Goal: Information Seeking & Learning: Learn about a topic

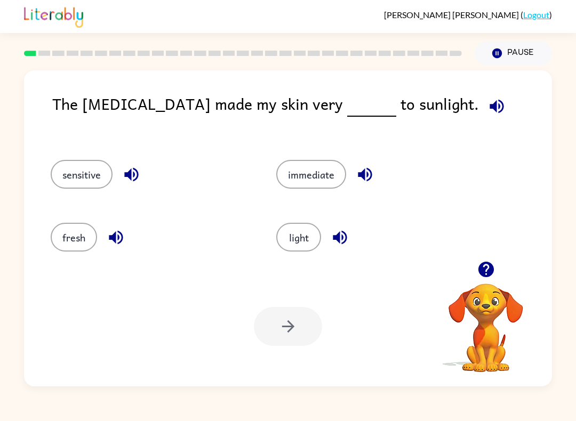
click at [67, 87] on div "The [MEDICAL_DATA] made my skin very to sunlight. sensitive immediate fresh lig…" at bounding box center [288, 228] width 528 height 316
click at [67, 86] on div "The [MEDICAL_DATA] made my skin very to sunlight. sensitive immediate fresh lig…" at bounding box center [288, 228] width 528 height 316
click at [487, 111] on icon "button" at bounding box center [496, 106] width 19 height 19
click at [309, 236] on button "light" at bounding box center [298, 237] width 45 height 29
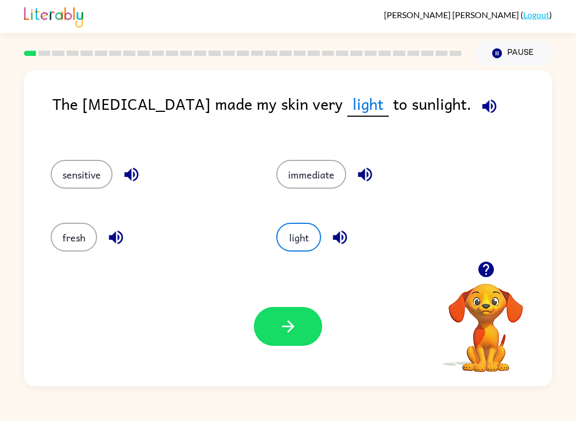
click at [305, 324] on button "button" at bounding box center [288, 326] width 68 height 39
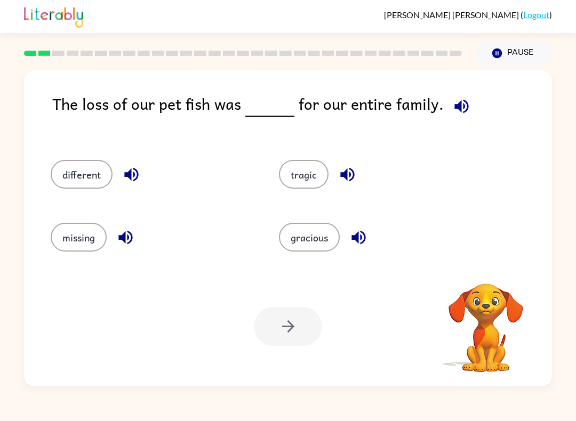
click at [57, 106] on div "The loss of our pet fish was for our entire family." at bounding box center [302, 115] width 500 height 47
click at [457, 110] on icon "button" at bounding box center [461, 106] width 19 height 19
click at [47, 230] on div "missing" at bounding box center [144, 234] width 228 height 63
click at [61, 232] on button "missing" at bounding box center [79, 237] width 56 height 29
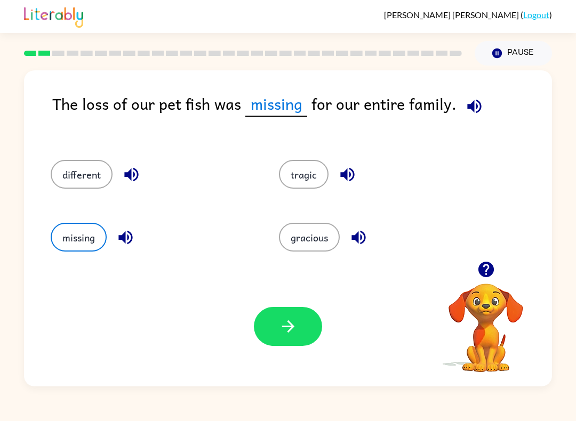
click at [307, 332] on button "button" at bounding box center [288, 326] width 68 height 39
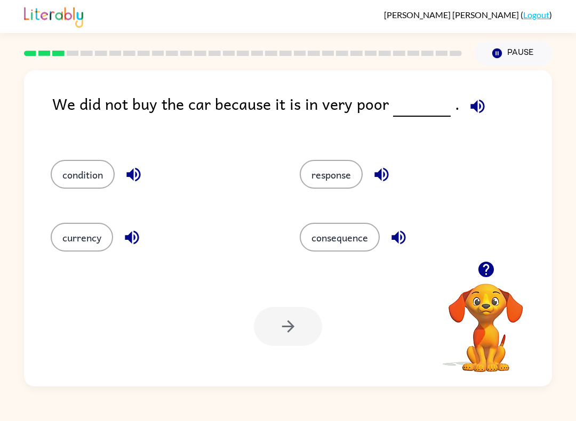
click at [470, 106] on icon "button" at bounding box center [477, 106] width 14 height 14
click at [471, 110] on icon "button" at bounding box center [477, 106] width 19 height 19
click at [470, 109] on icon "button" at bounding box center [477, 106] width 14 height 14
click at [71, 171] on button "condition" at bounding box center [83, 174] width 64 height 29
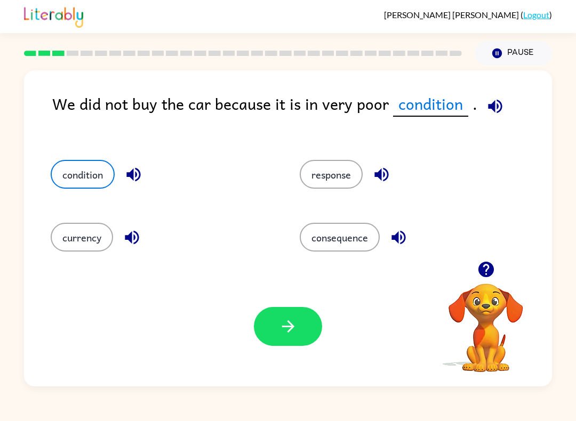
click at [54, 235] on button "currency" at bounding box center [82, 237] width 62 height 29
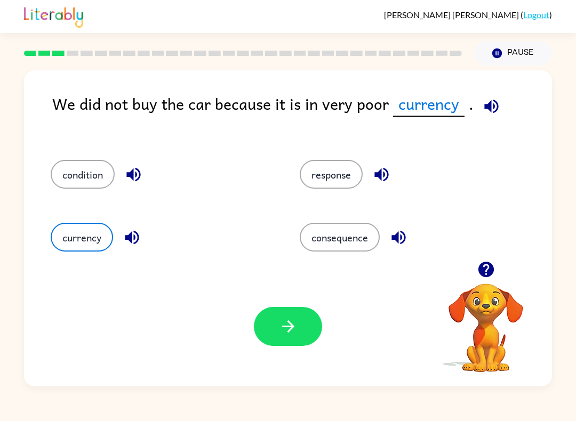
click at [322, 238] on button "consequence" at bounding box center [340, 237] width 80 height 29
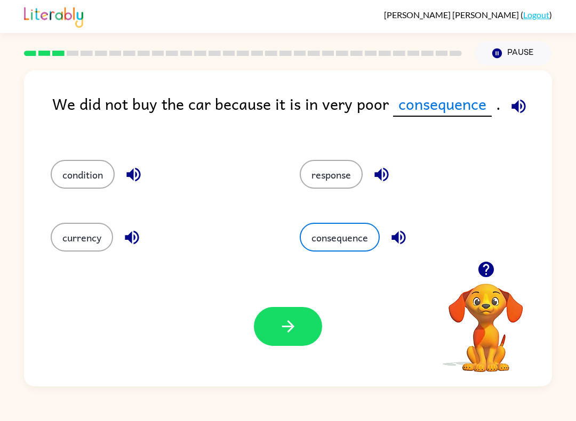
click at [350, 176] on button "response" at bounding box center [331, 174] width 63 height 29
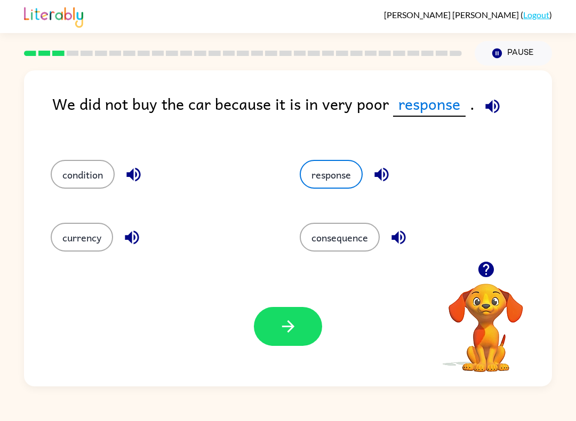
click at [295, 340] on button "button" at bounding box center [288, 326] width 68 height 39
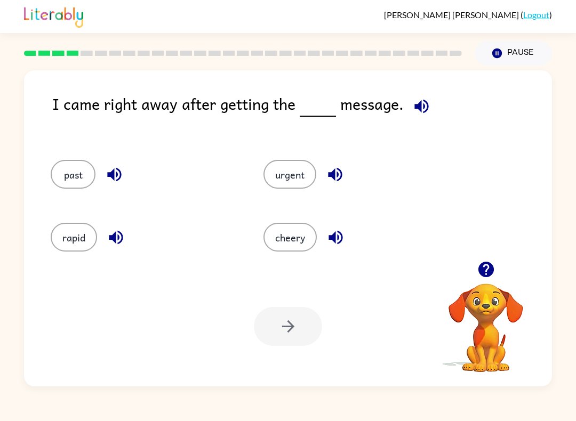
click at [424, 102] on icon "button" at bounding box center [421, 106] width 19 height 19
click at [63, 175] on button "past" at bounding box center [73, 174] width 45 height 29
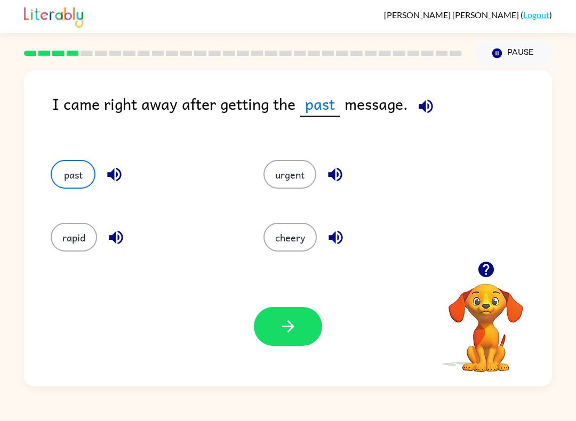
click at [428, 97] on button "button" at bounding box center [425, 106] width 27 height 27
click at [428, 108] on icon "button" at bounding box center [426, 106] width 14 height 14
click at [428, 107] on icon "button" at bounding box center [426, 106] width 14 height 14
click at [64, 232] on button "rapid" at bounding box center [74, 237] width 46 height 29
click at [287, 246] on button "cheery" at bounding box center [289, 237] width 53 height 29
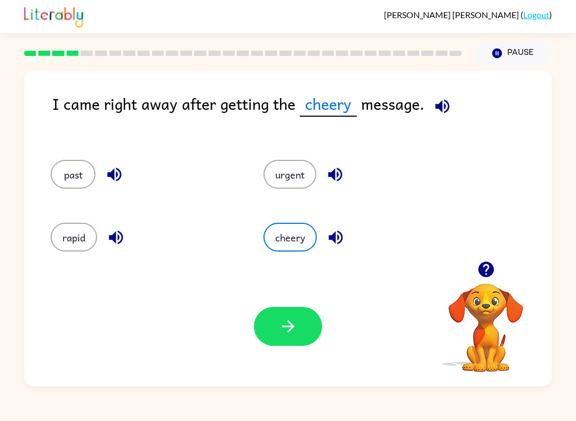
click at [296, 189] on button "urgent" at bounding box center [289, 174] width 53 height 29
click at [289, 152] on div "urgent" at bounding box center [349, 171] width 213 height 63
click at [290, 334] on icon "button" at bounding box center [288, 326] width 19 height 19
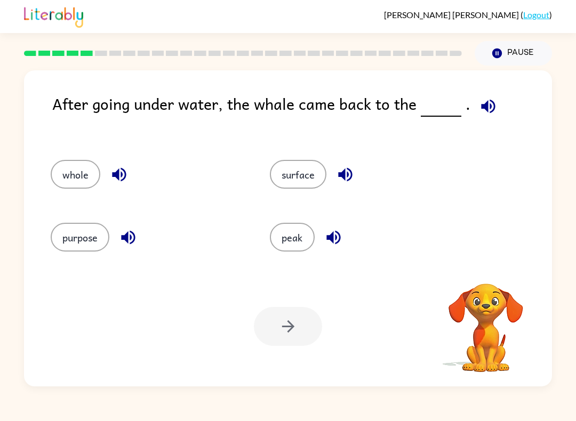
click at [483, 98] on icon "button" at bounding box center [488, 106] width 19 height 19
click at [479, 110] on icon "button" at bounding box center [488, 106] width 19 height 19
click at [490, 266] on icon "button" at bounding box center [485, 269] width 15 height 15
click at [482, 111] on icon "button" at bounding box center [488, 106] width 19 height 19
click at [68, 172] on button "whole" at bounding box center [76, 174] width 50 height 29
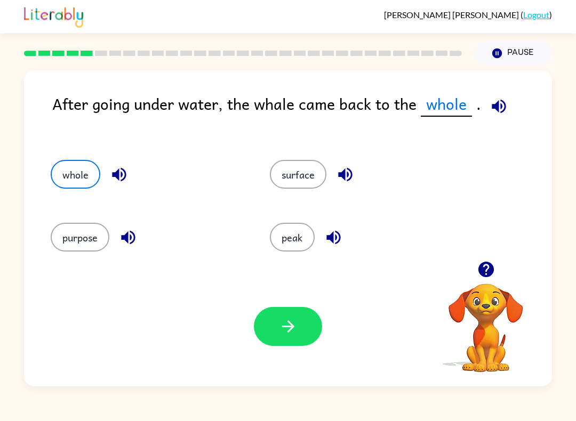
click at [312, 336] on button "button" at bounding box center [288, 326] width 68 height 39
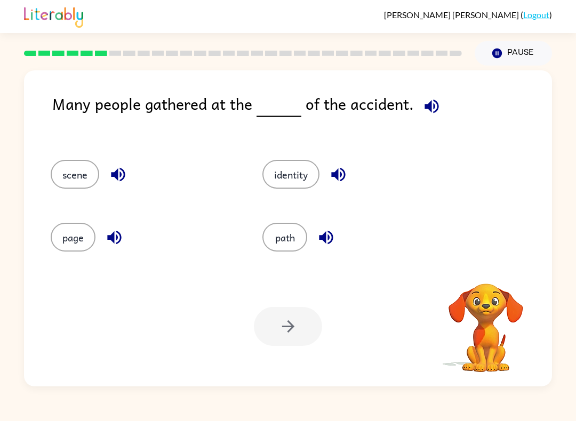
click at [422, 110] on icon "button" at bounding box center [431, 106] width 19 height 19
click at [280, 246] on button "path" at bounding box center [284, 237] width 45 height 29
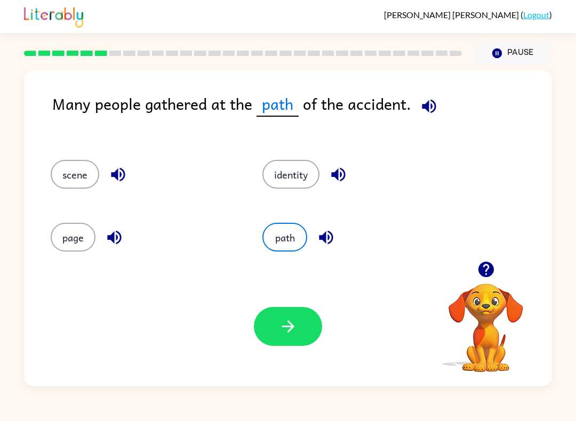
click at [284, 317] on button "button" at bounding box center [288, 326] width 68 height 39
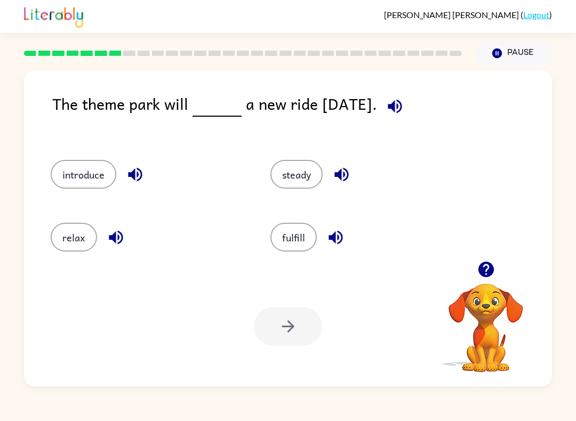
click at [398, 110] on icon "button" at bounding box center [394, 106] width 19 height 19
click at [303, 178] on button "steady" at bounding box center [296, 174] width 52 height 29
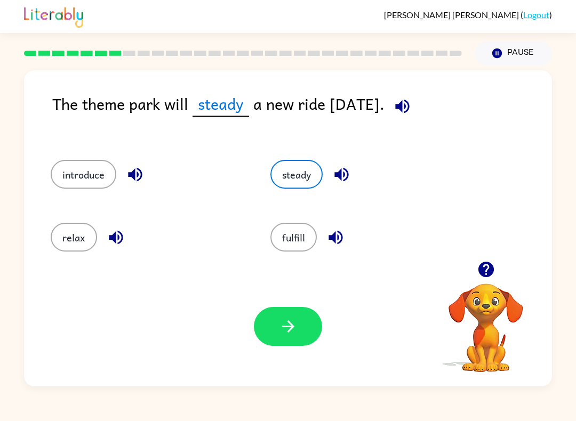
click at [297, 361] on div "Your browser must support playing .mp4 files to use Literably. Please try using…" at bounding box center [288, 327] width 528 height 120
click at [296, 361] on div "Your browser must support playing .mp4 files to use Literably. Please try using…" at bounding box center [288, 327] width 528 height 120
click at [297, 339] on button "button" at bounding box center [288, 326] width 68 height 39
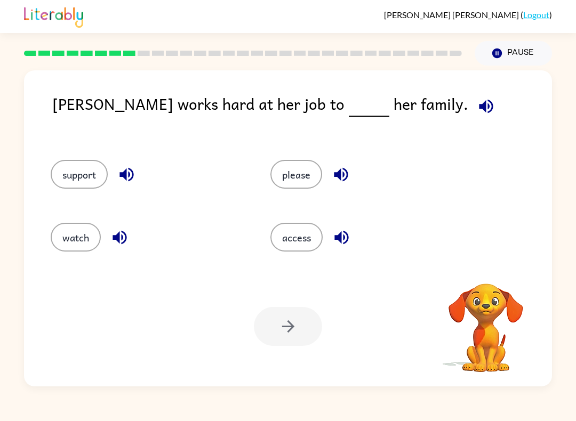
click at [477, 99] on icon "button" at bounding box center [486, 106] width 19 height 19
click at [479, 109] on icon "button" at bounding box center [486, 106] width 14 height 14
click at [479, 103] on icon "button" at bounding box center [486, 106] width 14 height 14
click at [68, 167] on button "support" at bounding box center [79, 174] width 57 height 29
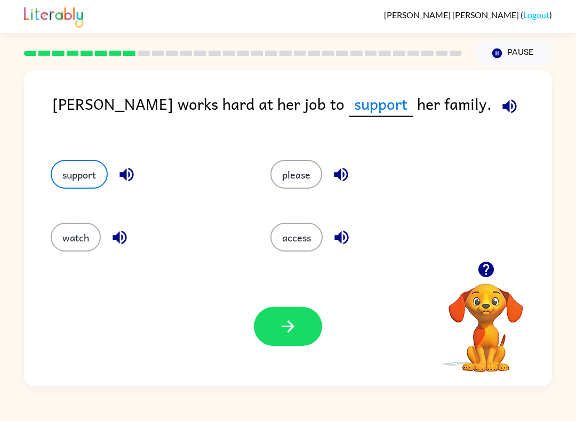
click at [304, 318] on button "button" at bounding box center [288, 326] width 68 height 39
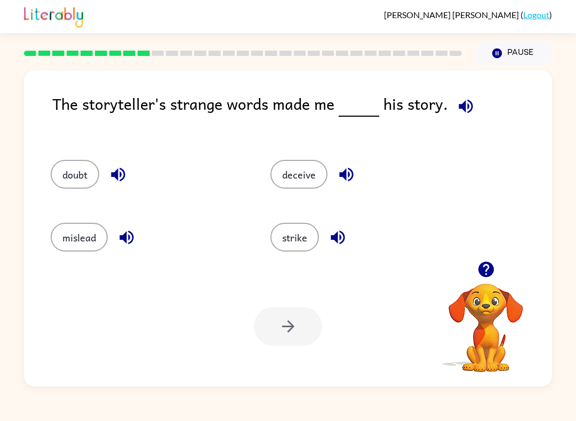
click at [462, 109] on icon "button" at bounding box center [466, 106] width 14 height 14
click at [468, 107] on icon "button" at bounding box center [465, 106] width 19 height 19
click at [315, 166] on button "deceive" at bounding box center [298, 174] width 57 height 29
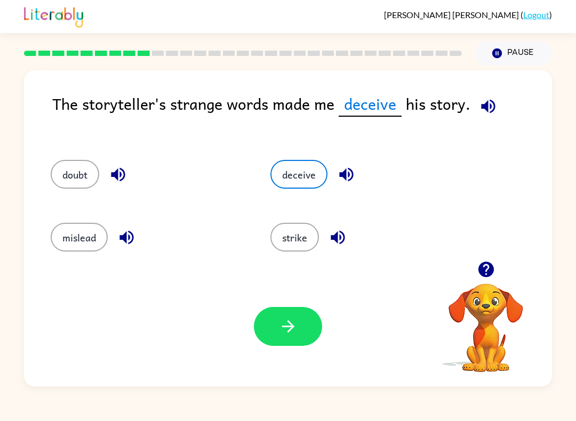
click at [296, 242] on button "strike" at bounding box center [294, 237] width 49 height 29
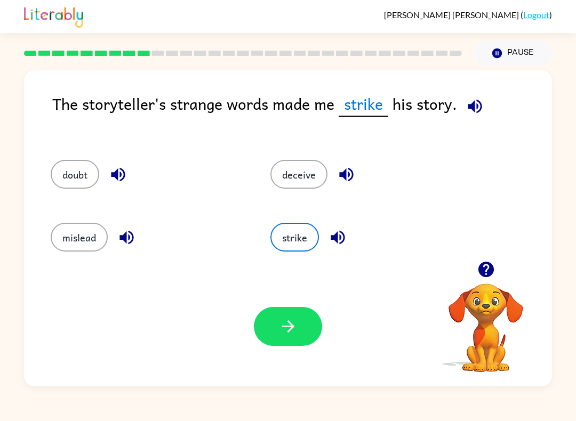
click at [304, 182] on button "deceive" at bounding box center [298, 174] width 57 height 29
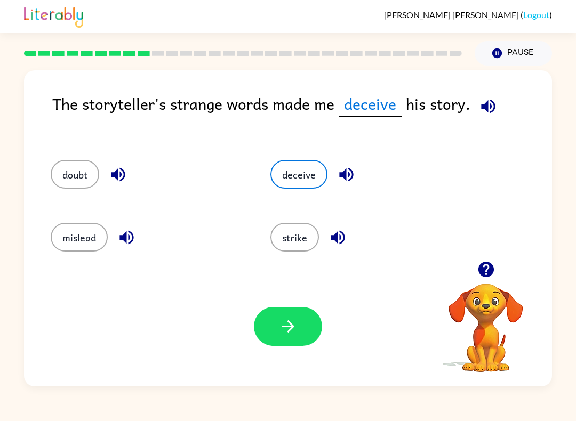
click at [312, 325] on button "button" at bounding box center [288, 326] width 68 height 39
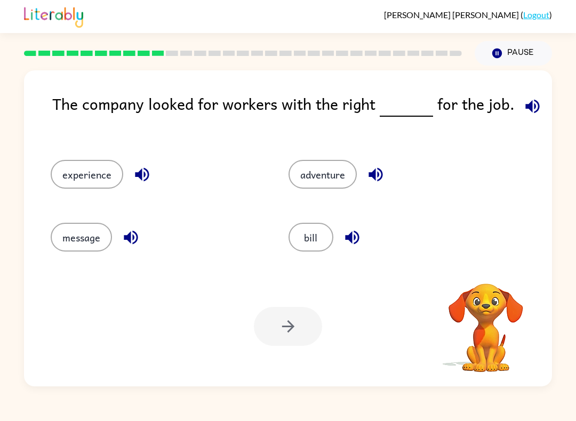
click at [526, 114] on icon "button" at bounding box center [532, 106] width 19 height 19
click at [323, 235] on button "bill" at bounding box center [310, 237] width 45 height 29
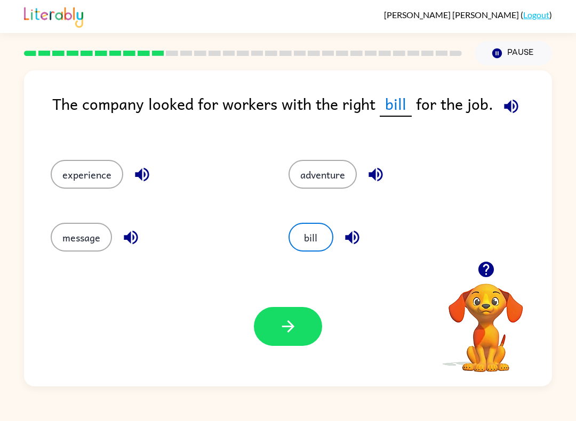
click at [312, 355] on div "Your browser must support playing .mp4 files to use Literably. Please try using…" at bounding box center [288, 327] width 528 height 120
click at [304, 333] on button "button" at bounding box center [288, 326] width 68 height 39
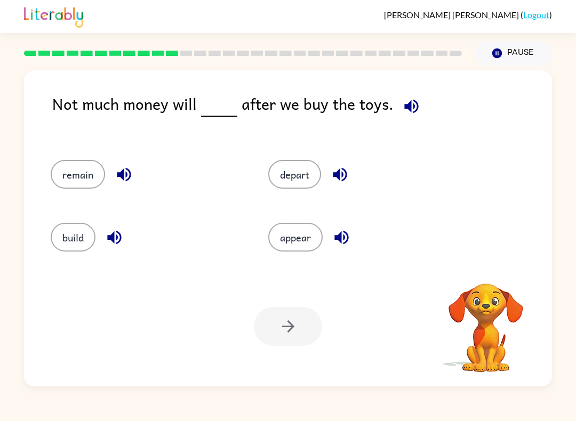
click at [503, 99] on div "Not much money will after we buy the toys." at bounding box center [302, 115] width 500 height 47
click at [402, 114] on icon "button" at bounding box center [411, 106] width 19 height 19
click at [402, 113] on icon "button" at bounding box center [411, 106] width 19 height 19
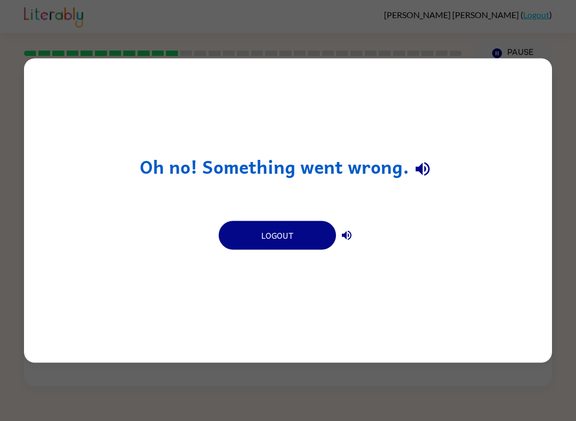
click at [275, 244] on button "Logout" at bounding box center [277, 235] width 117 height 29
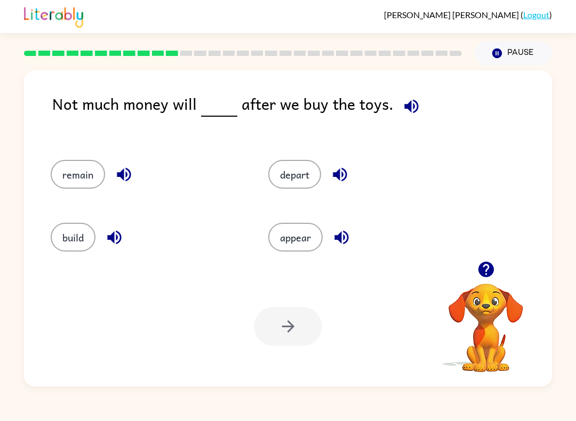
click at [407, 114] on icon "button" at bounding box center [411, 106] width 19 height 19
click at [86, 228] on button "build" at bounding box center [73, 237] width 45 height 29
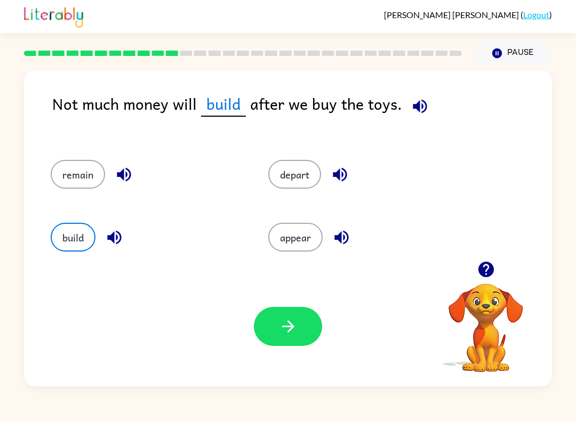
click at [284, 344] on button "button" at bounding box center [288, 326] width 68 height 39
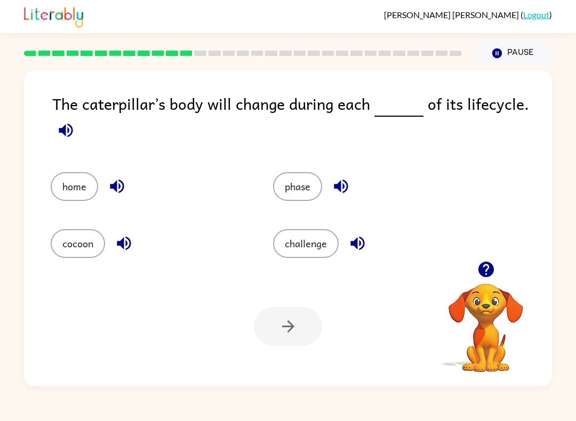
click at [58, 137] on icon "button" at bounding box center [66, 130] width 19 height 19
click at [70, 183] on button "home" at bounding box center [74, 186] width 47 height 29
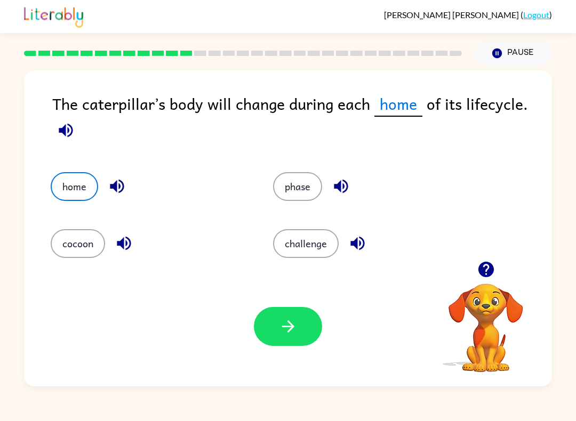
click at [314, 339] on button "button" at bounding box center [288, 326] width 68 height 39
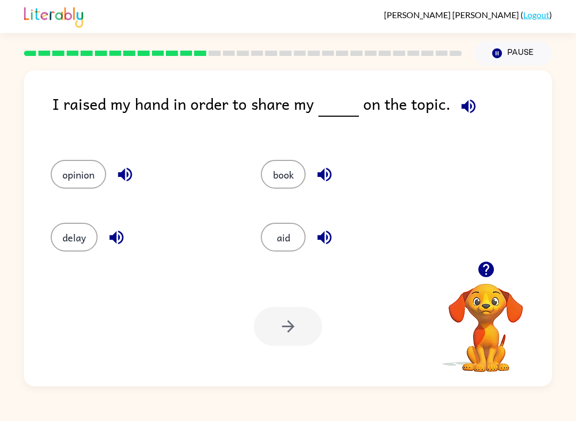
click at [471, 115] on icon "button" at bounding box center [468, 106] width 19 height 19
click at [299, 172] on button "book" at bounding box center [283, 174] width 45 height 29
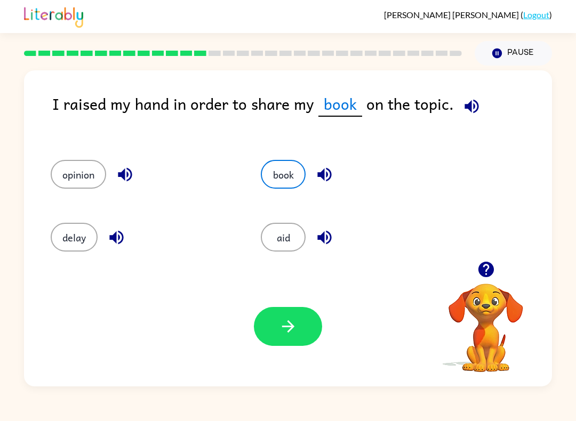
click at [289, 336] on button "button" at bounding box center [288, 326] width 68 height 39
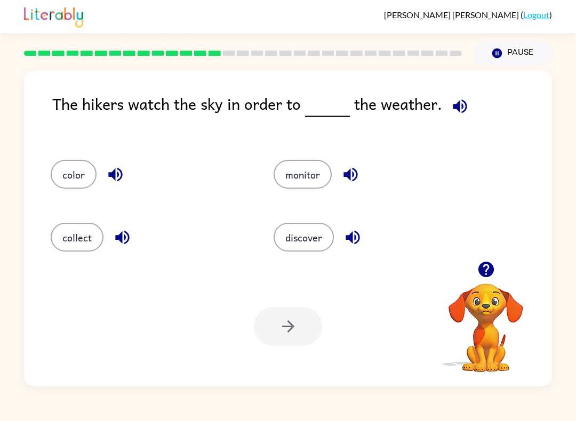
click at [455, 116] on icon "button" at bounding box center [460, 106] width 19 height 19
click at [68, 189] on button "color" at bounding box center [74, 174] width 46 height 29
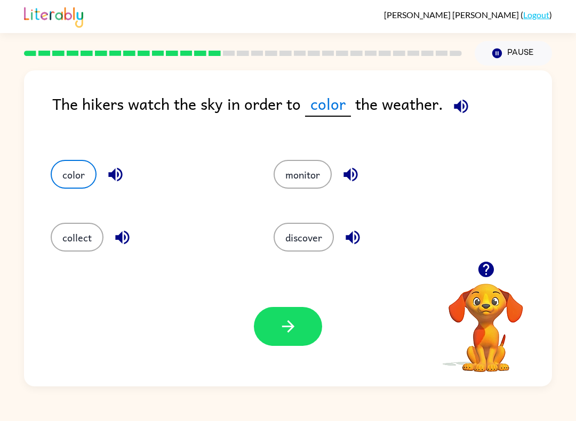
click at [300, 356] on div "Your browser must support playing .mp4 files to use Literably. Please try using…" at bounding box center [288, 327] width 528 height 120
click at [320, 319] on button "button" at bounding box center [288, 326] width 68 height 39
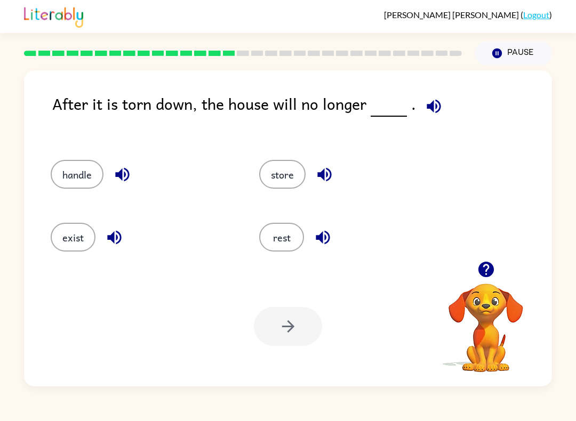
click at [429, 100] on icon "button" at bounding box center [433, 106] width 19 height 19
click at [274, 169] on button "store" at bounding box center [282, 174] width 46 height 29
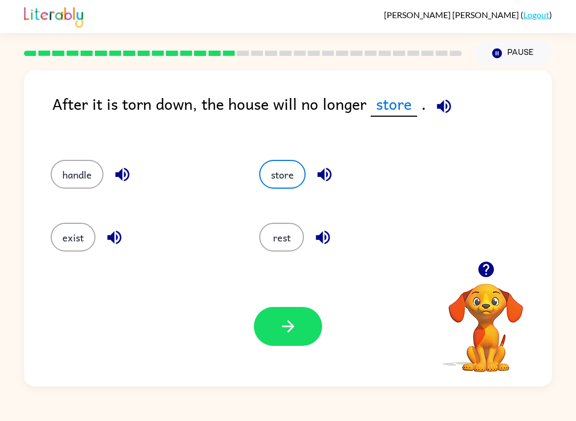
click at [286, 331] on icon "button" at bounding box center [288, 326] width 19 height 19
click at [286, 331] on div at bounding box center [288, 326] width 68 height 39
click at [289, 333] on div at bounding box center [288, 326] width 68 height 39
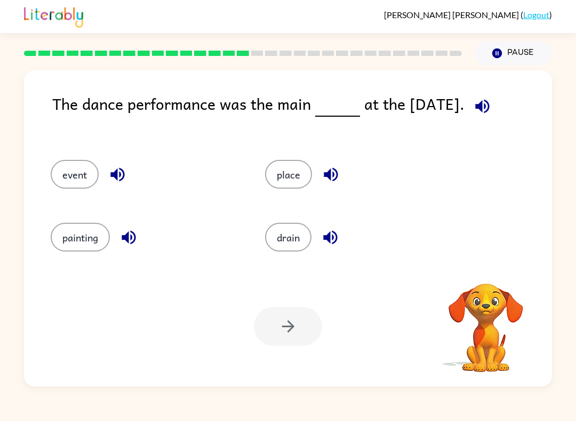
click at [490, 111] on icon "button" at bounding box center [482, 106] width 19 height 19
click at [61, 175] on button "event" at bounding box center [75, 174] width 48 height 29
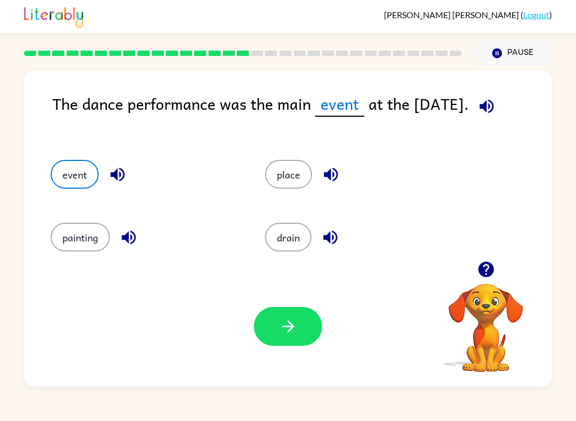
click at [305, 345] on button "button" at bounding box center [288, 326] width 68 height 39
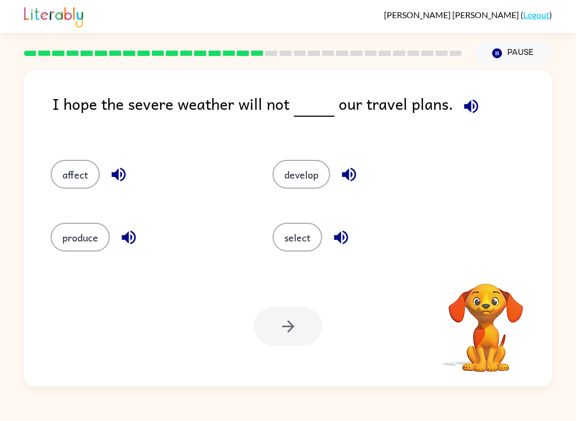
click at [296, 330] on div at bounding box center [288, 326] width 68 height 39
click at [472, 118] on button "button" at bounding box center [470, 106] width 27 height 27
click at [73, 242] on button "produce" at bounding box center [80, 237] width 59 height 29
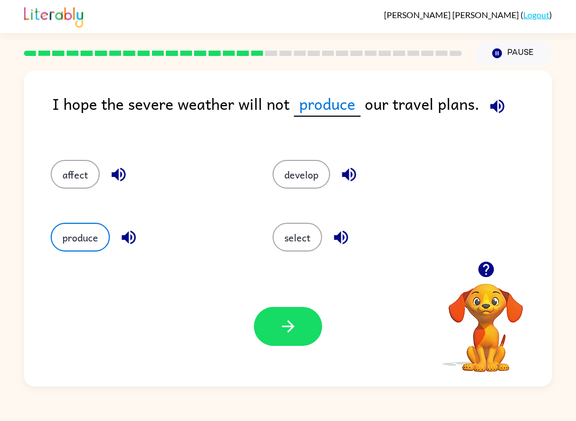
click at [276, 328] on button "button" at bounding box center [288, 326] width 68 height 39
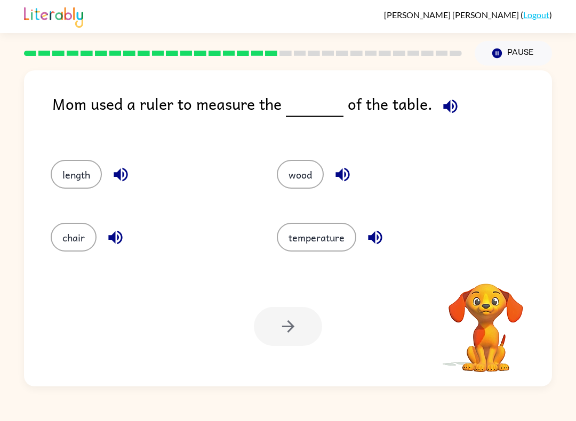
click at [456, 104] on button "button" at bounding box center [450, 106] width 27 height 27
click at [451, 108] on icon "button" at bounding box center [450, 106] width 14 height 14
click at [448, 112] on icon "button" at bounding box center [450, 106] width 14 height 14
click at [70, 241] on button "chair" at bounding box center [74, 237] width 46 height 29
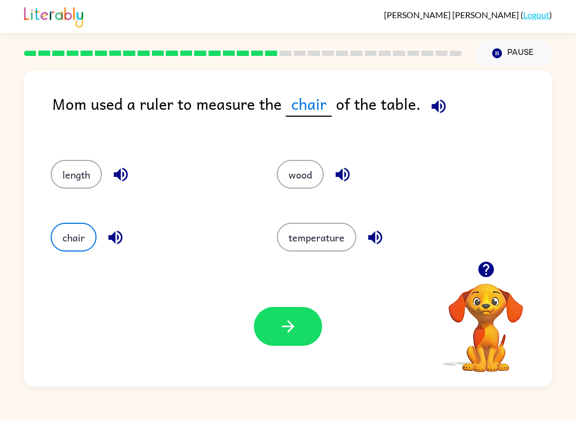
click at [312, 310] on button "button" at bounding box center [288, 326] width 68 height 39
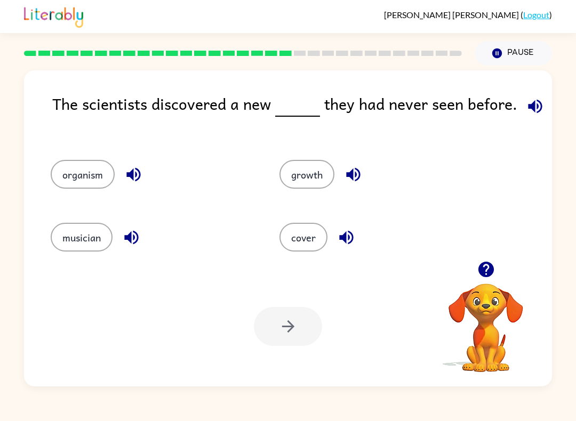
click at [534, 101] on icon "button" at bounding box center [535, 106] width 14 height 14
click at [77, 241] on button "musician" at bounding box center [82, 237] width 62 height 29
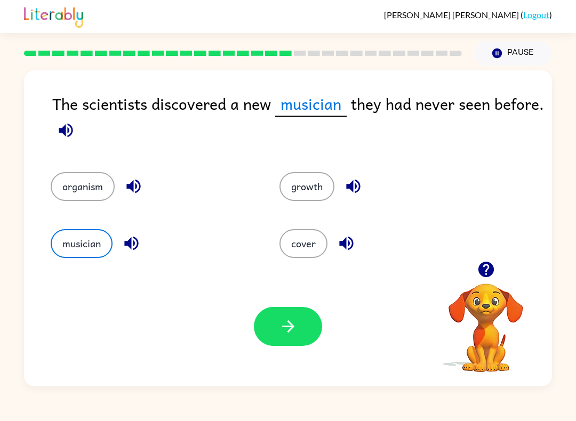
click at [318, 337] on button "button" at bounding box center [288, 326] width 68 height 39
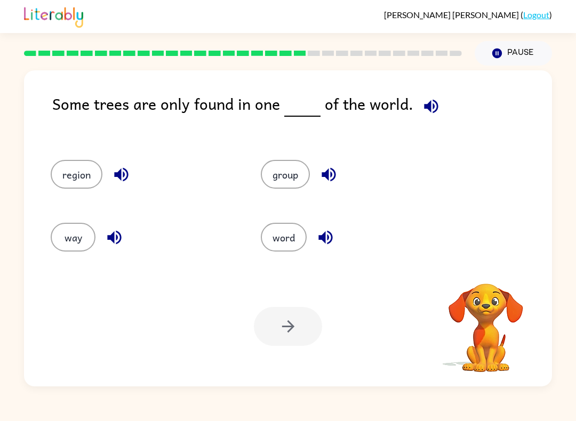
click at [427, 116] on icon "button" at bounding box center [431, 106] width 19 height 19
click at [289, 167] on button "group" at bounding box center [285, 174] width 49 height 29
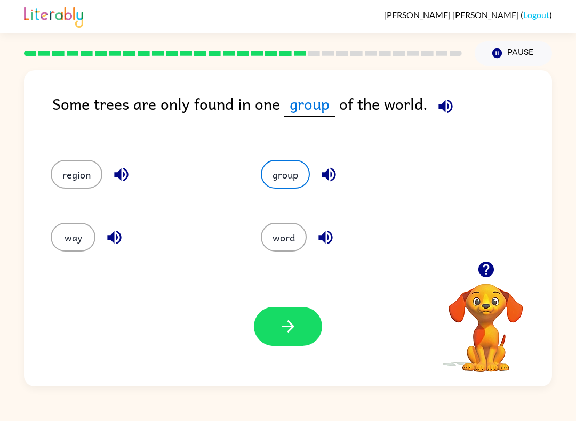
click at [291, 322] on icon "button" at bounding box center [288, 326] width 19 height 19
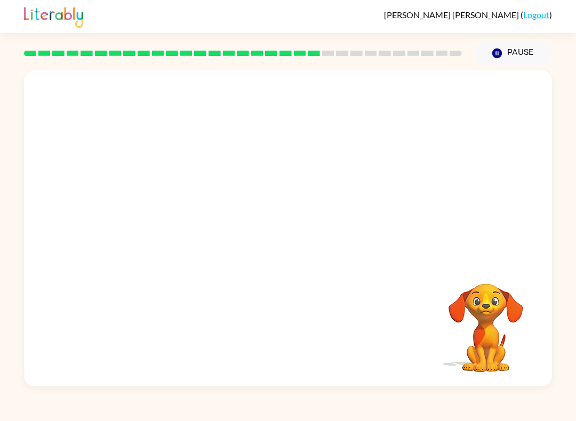
click at [189, 224] on video "Your browser must support playing .mp4 files to use Literably. Please try using…" at bounding box center [288, 165] width 528 height 191
click at [178, 226] on video "Your browser must support playing .mp4 files to use Literably. Please try using…" at bounding box center [288, 165] width 528 height 191
click at [308, 252] on div at bounding box center [288, 233] width 68 height 39
click at [311, 240] on div at bounding box center [288, 233] width 68 height 39
click at [311, 253] on div at bounding box center [288, 233] width 68 height 39
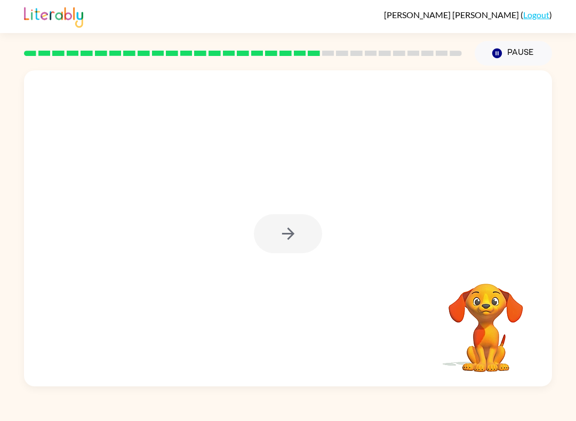
click at [310, 252] on div at bounding box center [288, 233] width 68 height 39
click at [303, 238] on div at bounding box center [288, 233] width 68 height 39
click at [319, 215] on div at bounding box center [288, 233] width 68 height 39
click at [305, 239] on div at bounding box center [288, 233] width 68 height 39
click at [308, 242] on button "button" at bounding box center [288, 233] width 68 height 39
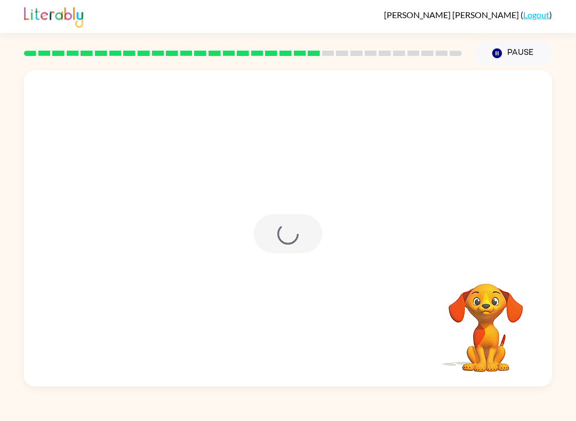
click at [308, 242] on div at bounding box center [288, 233] width 68 height 39
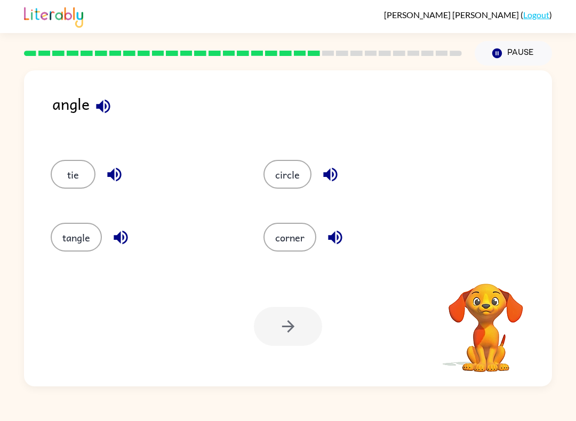
click at [306, 235] on button "corner" at bounding box center [289, 237] width 53 height 29
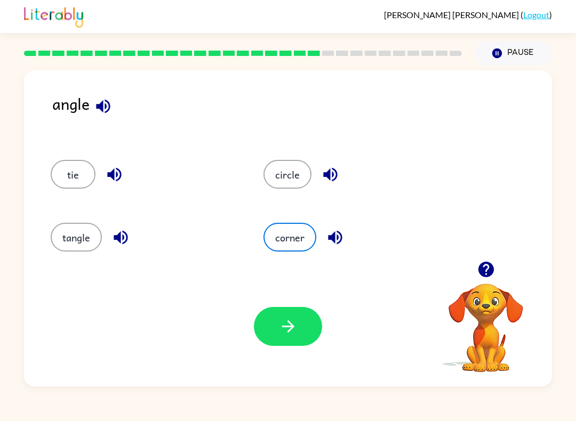
click at [64, 244] on button "tangle" at bounding box center [76, 237] width 51 height 29
click at [306, 337] on button "button" at bounding box center [288, 326] width 68 height 39
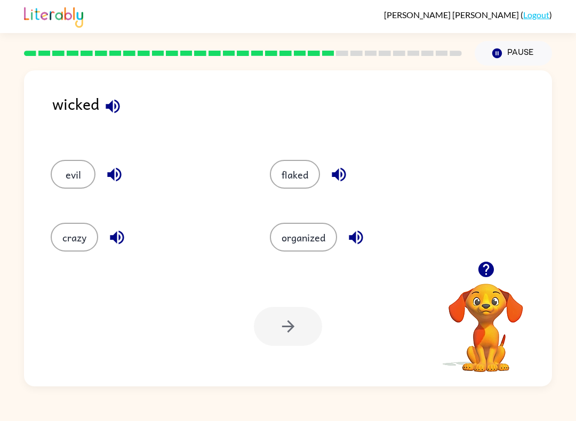
click at [109, 112] on icon "button" at bounding box center [112, 106] width 19 height 19
click at [107, 164] on button "button" at bounding box center [114, 174] width 27 height 27
click at [114, 240] on icon "button" at bounding box center [117, 238] width 14 height 14
click at [337, 172] on icon "button" at bounding box center [339, 175] width 14 height 14
click at [357, 245] on icon "button" at bounding box center [356, 237] width 19 height 19
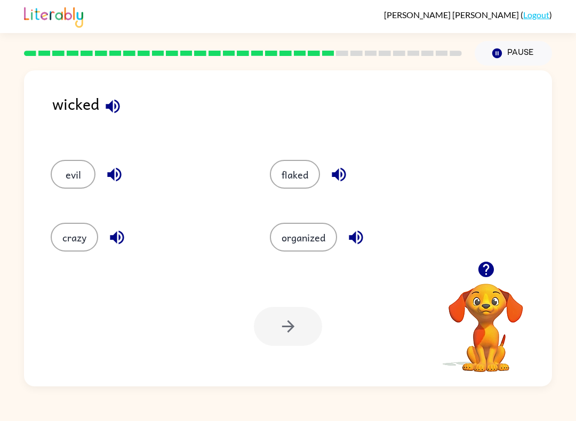
click at [58, 228] on button "crazy" at bounding box center [74, 237] width 47 height 29
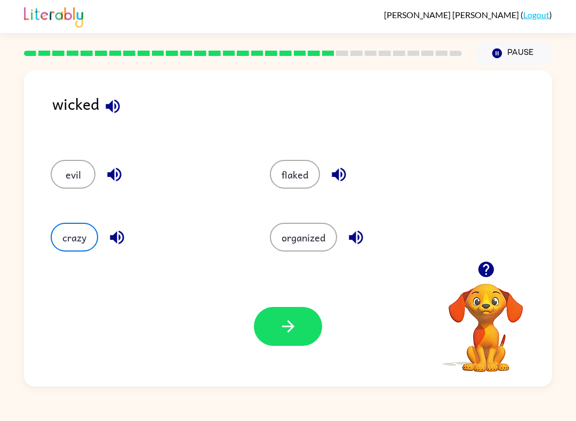
click at [289, 345] on button "button" at bounding box center [288, 326] width 68 height 39
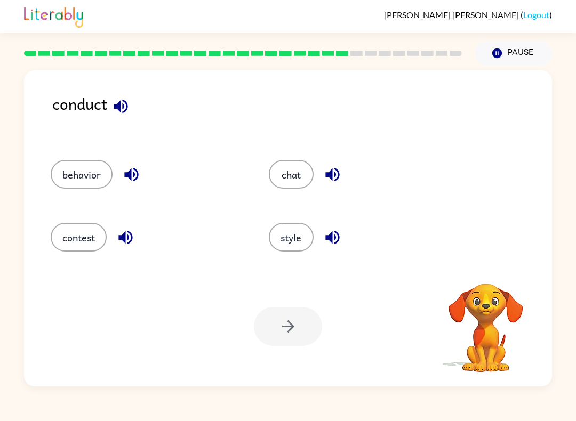
click at [120, 108] on icon "button" at bounding box center [121, 106] width 14 height 14
click at [83, 162] on button "behavior" at bounding box center [82, 174] width 62 height 29
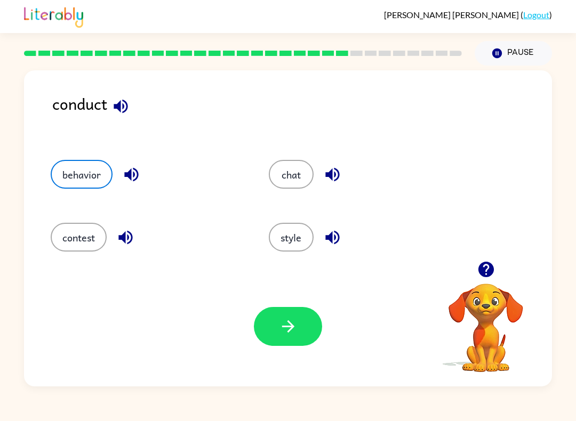
click at [299, 332] on button "button" at bounding box center [288, 326] width 68 height 39
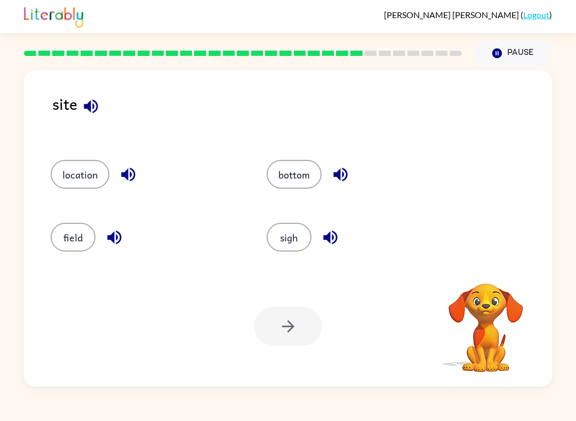
click at [94, 107] on icon "button" at bounding box center [91, 106] width 14 height 14
click at [89, 111] on icon "button" at bounding box center [91, 106] width 19 height 19
click at [122, 175] on icon "button" at bounding box center [128, 174] width 19 height 19
click at [111, 243] on icon "button" at bounding box center [114, 237] width 19 height 19
click at [343, 170] on icon "button" at bounding box center [340, 175] width 14 height 14
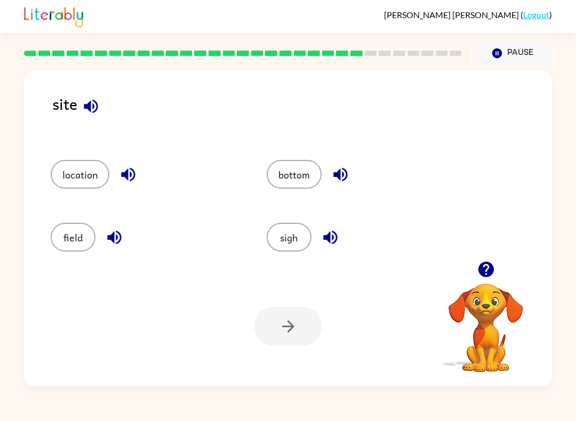
click at [342, 234] on button "button" at bounding box center [330, 237] width 27 height 27
click at [291, 236] on button "sigh" at bounding box center [289, 237] width 45 height 29
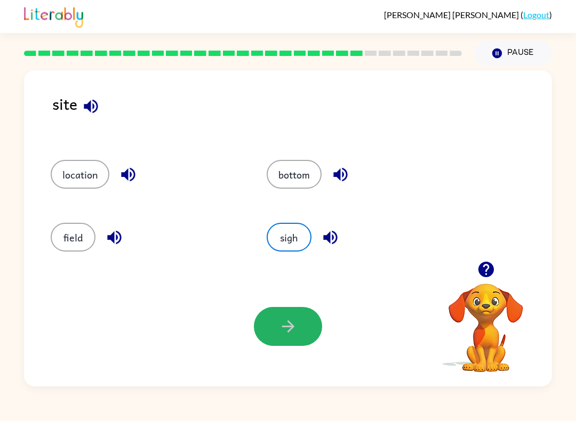
click at [289, 318] on icon "button" at bounding box center [288, 326] width 19 height 19
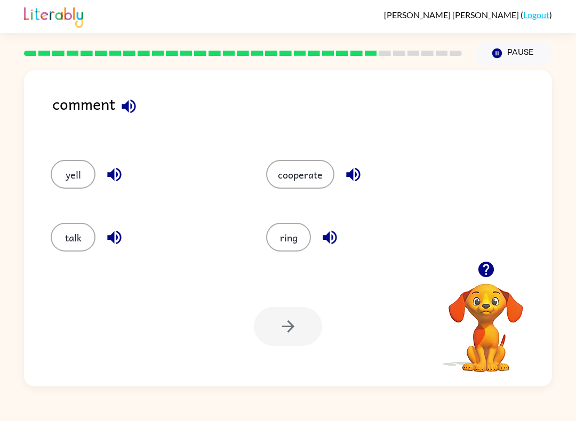
click at [133, 104] on icon "button" at bounding box center [129, 106] width 14 height 14
click at [127, 111] on icon "button" at bounding box center [129, 106] width 14 height 14
click at [357, 168] on icon "button" at bounding box center [353, 174] width 19 height 19
click at [341, 245] on button "button" at bounding box center [329, 237] width 27 height 27
click at [105, 173] on icon "button" at bounding box center [114, 174] width 19 height 19
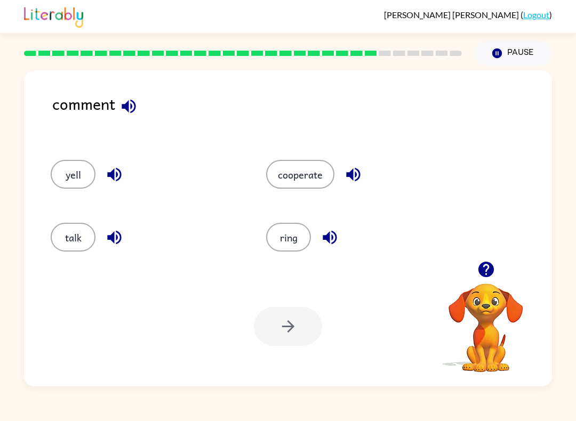
click at [124, 244] on button "button" at bounding box center [114, 237] width 27 height 27
click at [84, 241] on button "talk" at bounding box center [73, 237] width 45 height 29
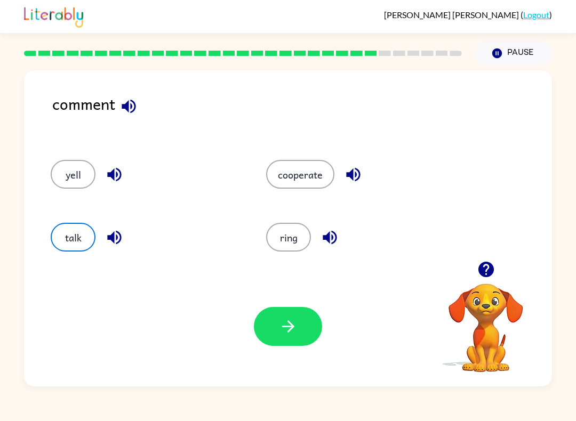
click at [315, 325] on button "button" at bounding box center [288, 326] width 68 height 39
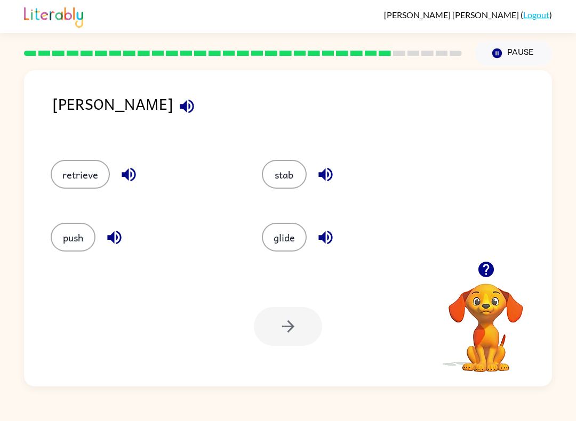
click at [178, 115] on icon "button" at bounding box center [187, 106] width 19 height 19
click at [77, 238] on button "push" at bounding box center [73, 237] width 45 height 29
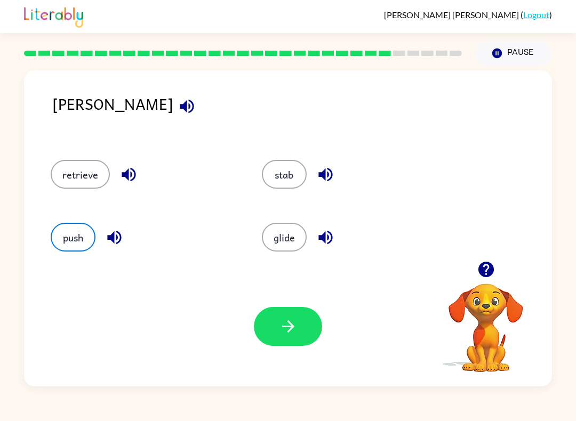
click at [88, 175] on button "retrieve" at bounding box center [80, 174] width 59 height 29
click at [129, 176] on icon "button" at bounding box center [128, 174] width 19 height 19
click at [321, 175] on icon "button" at bounding box center [325, 175] width 14 height 14
click at [328, 244] on icon "button" at bounding box center [325, 238] width 14 height 14
click at [106, 240] on icon "button" at bounding box center [114, 237] width 19 height 19
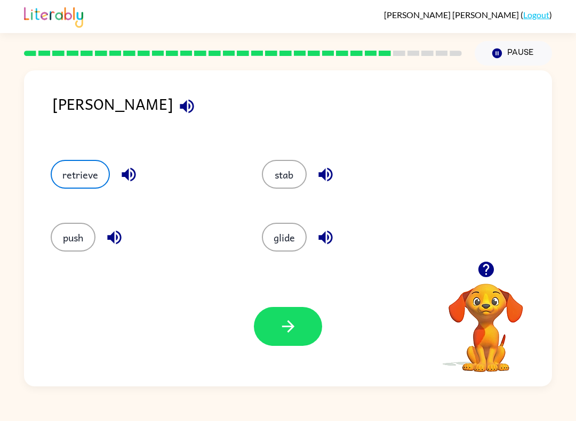
click at [78, 180] on button "retrieve" at bounding box center [80, 174] width 59 height 29
click at [180, 104] on icon "button" at bounding box center [187, 106] width 14 height 14
click at [71, 242] on button "push" at bounding box center [73, 237] width 45 height 29
click at [279, 331] on icon "button" at bounding box center [288, 326] width 19 height 19
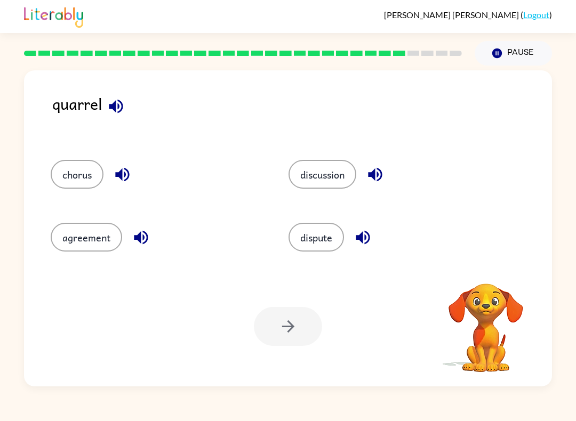
click at [120, 101] on icon "button" at bounding box center [116, 106] width 19 height 19
click at [111, 103] on icon "button" at bounding box center [116, 106] width 19 height 19
click at [123, 173] on icon "button" at bounding box center [122, 174] width 19 height 19
click at [77, 174] on button "chorus" at bounding box center [77, 174] width 53 height 29
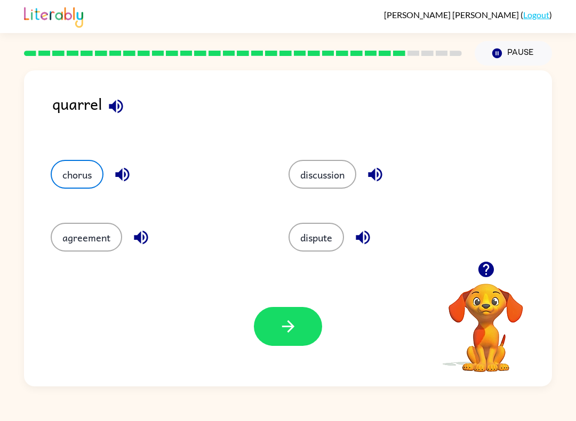
click at [313, 327] on button "button" at bounding box center [288, 326] width 68 height 39
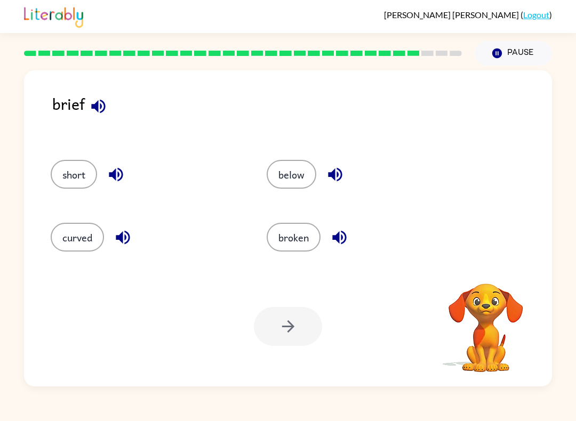
click at [99, 112] on icon "button" at bounding box center [98, 106] width 19 height 19
click at [286, 235] on button "broken" at bounding box center [294, 237] width 54 height 29
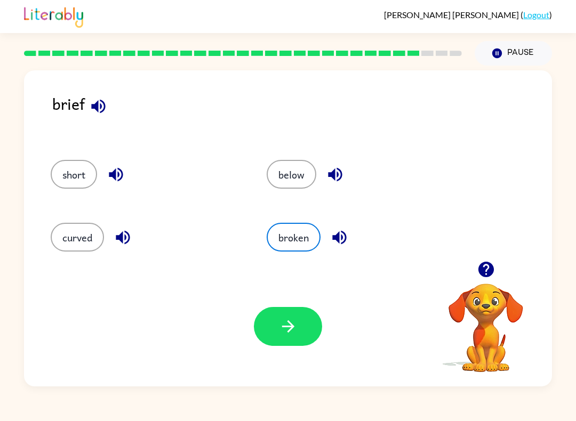
click at [69, 228] on button "curved" at bounding box center [77, 237] width 53 height 29
click at [278, 329] on button "button" at bounding box center [288, 326] width 68 height 39
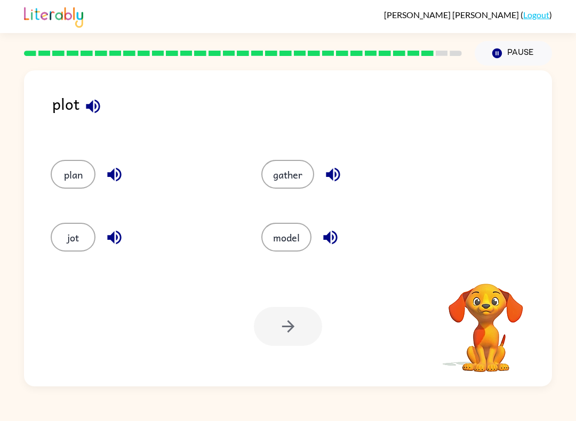
click at [92, 94] on button "button" at bounding box center [92, 106] width 27 height 27
click at [98, 110] on icon "button" at bounding box center [93, 106] width 14 height 14
click at [73, 230] on button "jot" at bounding box center [73, 237] width 45 height 29
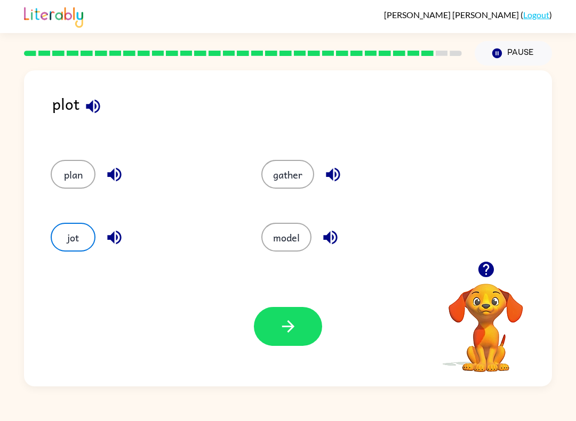
click at [63, 174] on button "plan" at bounding box center [73, 174] width 45 height 29
click at [304, 301] on div "Your browser must support playing .mp4 files to use Literably. Please try using…" at bounding box center [288, 327] width 528 height 120
click at [275, 340] on button "button" at bounding box center [288, 326] width 68 height 39
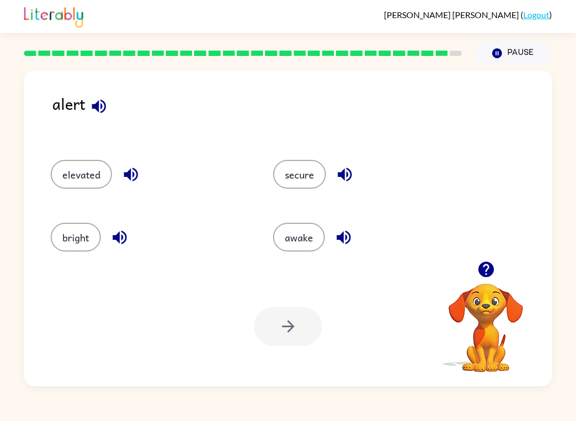
click at [106, 117] on button "button" at bounding box center [98, 106] width 27 height 27
click at [70, 184] on button "elevated" at bounding box center [81, 174] width 61 height 29
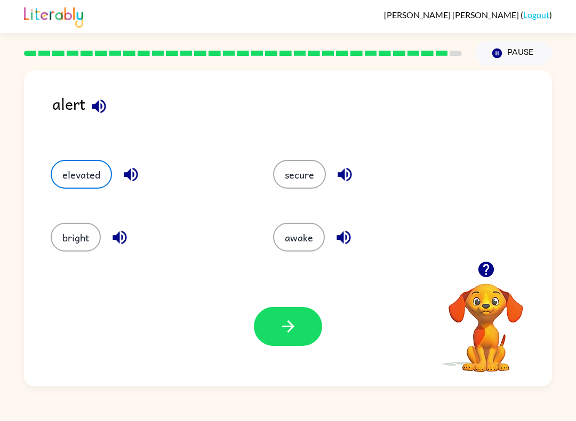
click at [130, 170] on icon "button" at bounding box center [131, 174] width 19 height 19
click at [339, 183] on icon "button" at bounding box center [344, 174] width 19 height 19
click at [354, 243] on button "button" at bounding box center [343, 237] width 27 height 27
click at [116, 238] on icon "button" at bounding box center [119, 238] width 14 height 14
click at [122, 243] on icon "button" at bounding box center [119, 238] width 14 height 14
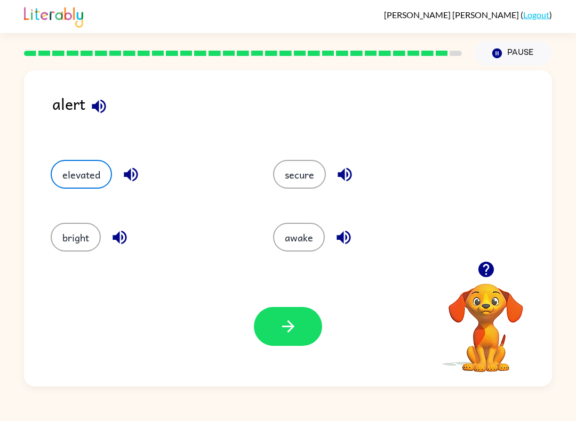
click at [346, 174] on icon "button" at bounding box center [344, 175] width 14 height 14
click at [319, 182] on button "secure" at bounding box center [299, 174] width 53 height 29
click at [300, 324] on button "button" at bounding box center [288, 326] width 68 height 39
